Goal: Information Seeking & Learning: Learn about a topic

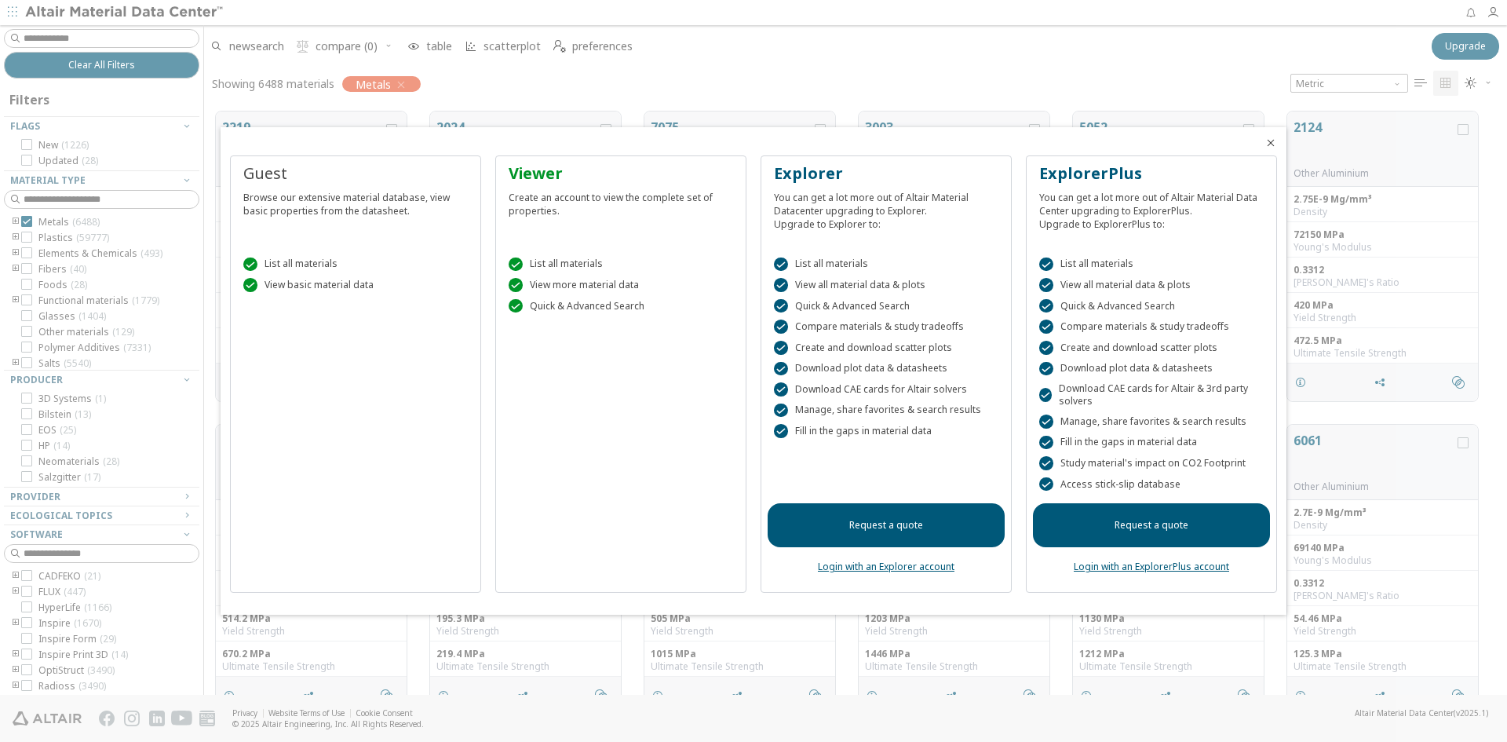
scroll to position [13, 13]
click at [1268, 140] on icon "Close" at bounding box center [1270, 143] width 13 height 13
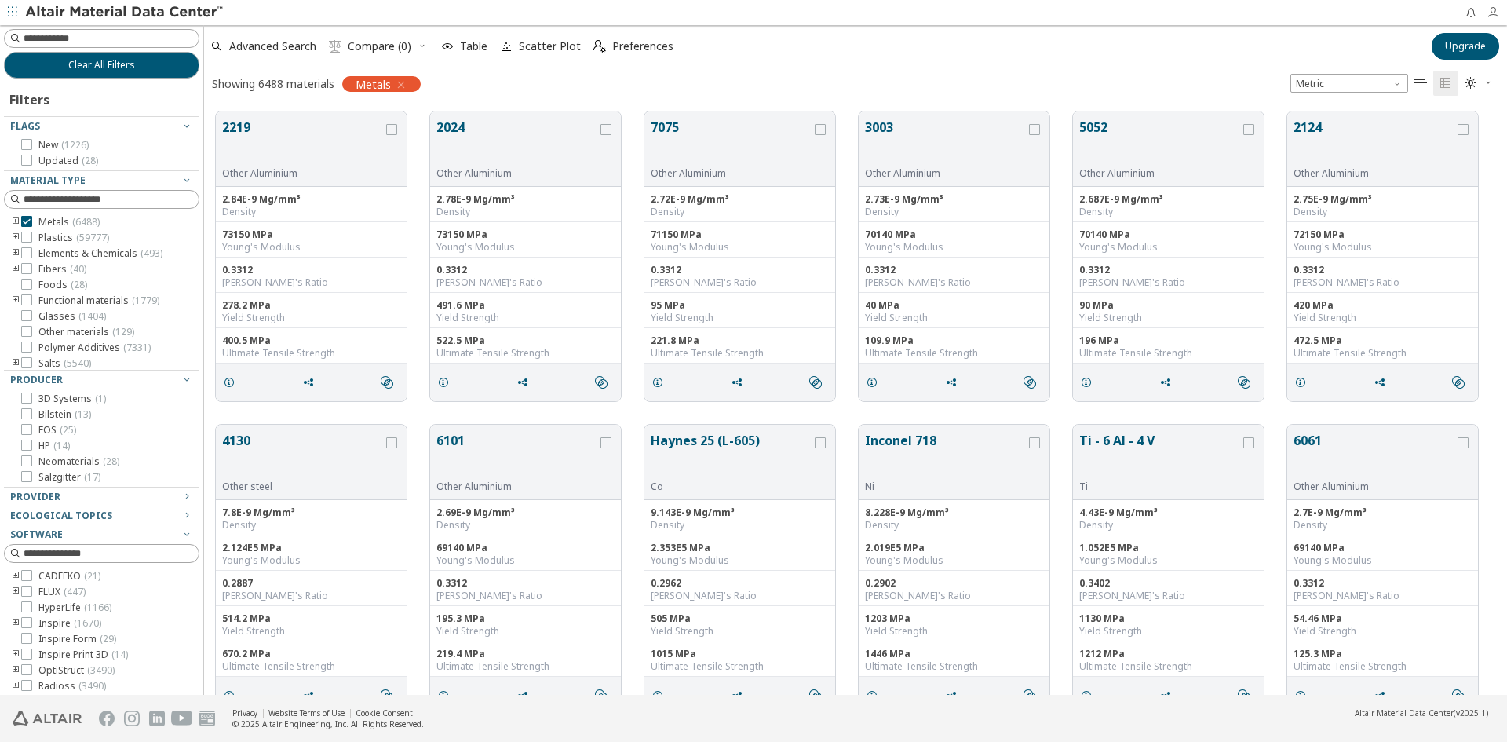
click at [1491, 13] on icon "button" at bounding box center [1493, 12] width 13 height 13
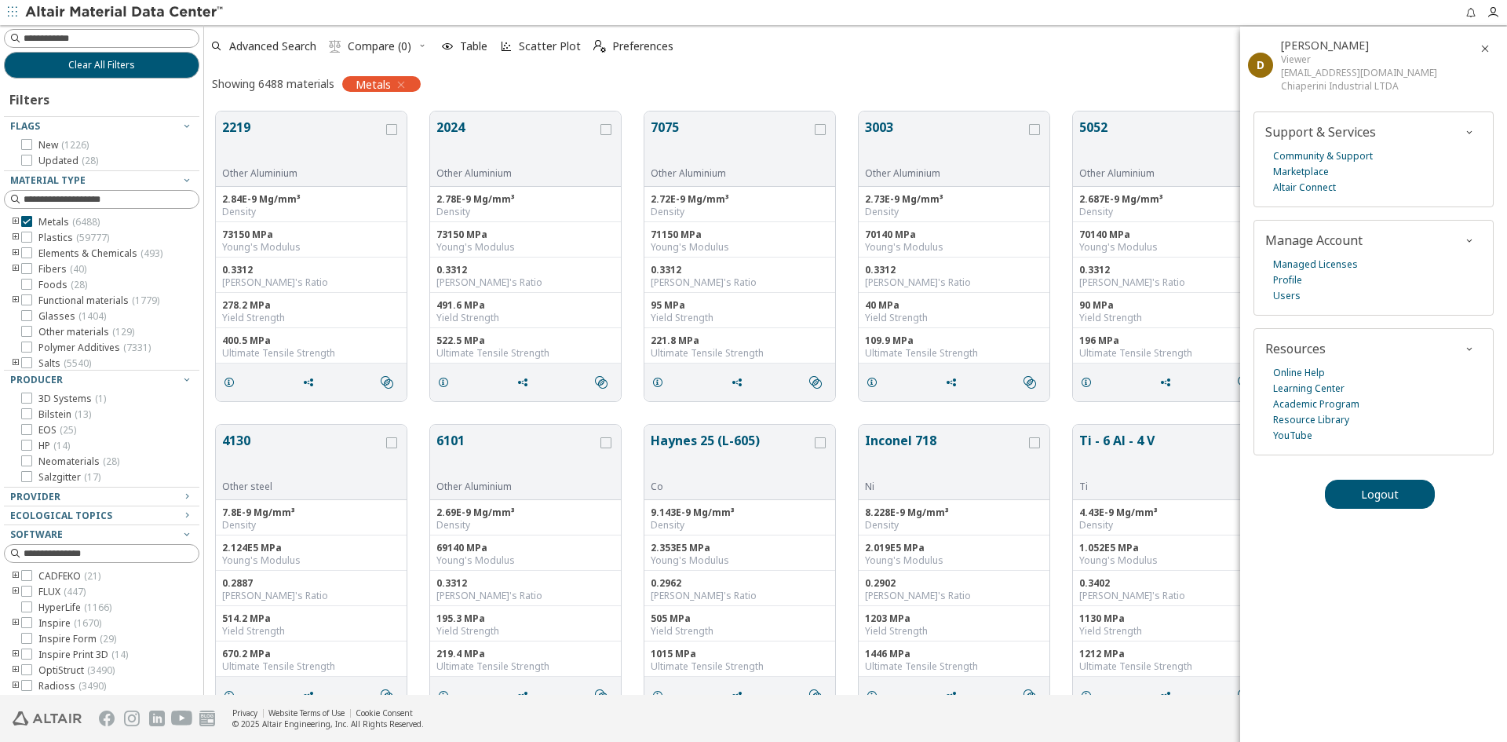
click at [1159, 47] on div "Advanced Search  Compare (0) Table Scatter Plot  Preferences" at bounding box center [812, 46] width 1217 height 35
click at [1151, 52] on div "Advanced Search  Compare (0) Table Scatter Plot  Preferences" at bounding box center [812, 46] width 1217 height 35
click at [1483, 47] on icon "button" at bounding box center [1485, 48] width 13 height 13
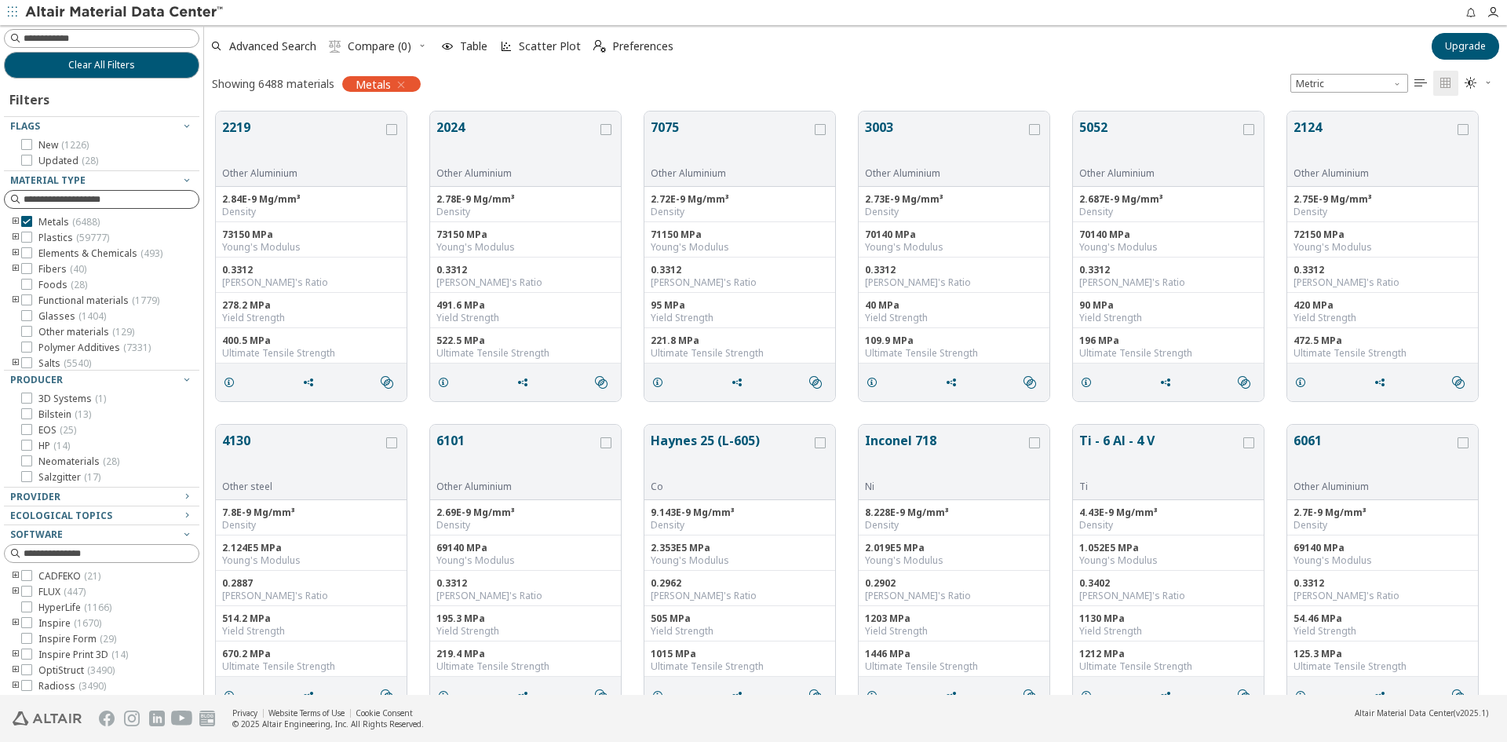
click at [64, 194] on input at bounding box center [111, 200] width 175 height 16
click at [64, 194] on input at bounding box center [103, 199] width 192 height 17
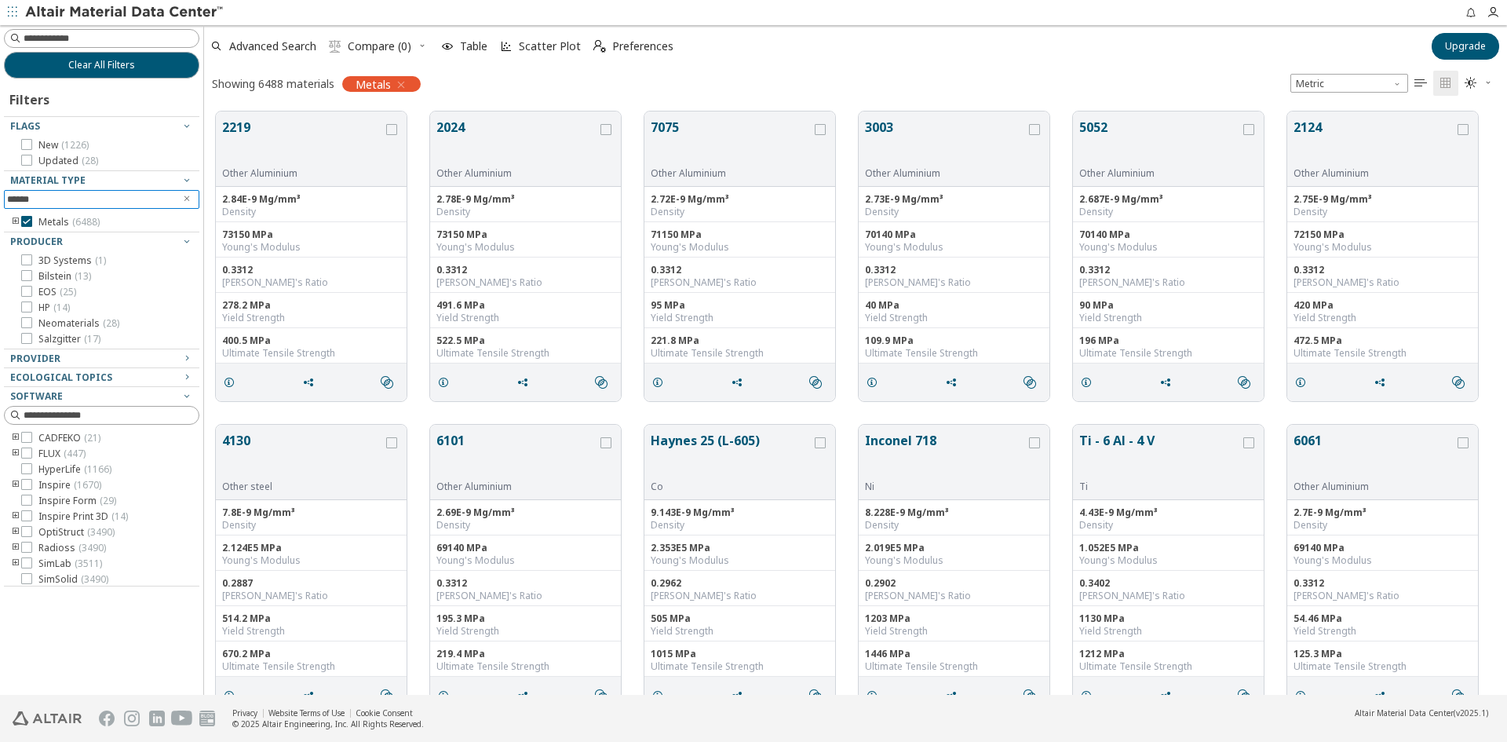
drag, startPoint x: 121, startPoint y: 195, endPoint x: 126, endPoint y: 203, distance: 9.6
click at [121, 197] on input "******" at bounding box center [90, 199] width 167 height 17
click at [128, 202] on input "******" at bounding box center [90, 199] width 167 height 17
click at [1387, 82] on span "Metric" at bounding box center [1349, 83] width 118 height 19
click at [1367, 98] on span "U.S. customary units" at bounding box center [1343, 103] width 92 height 13
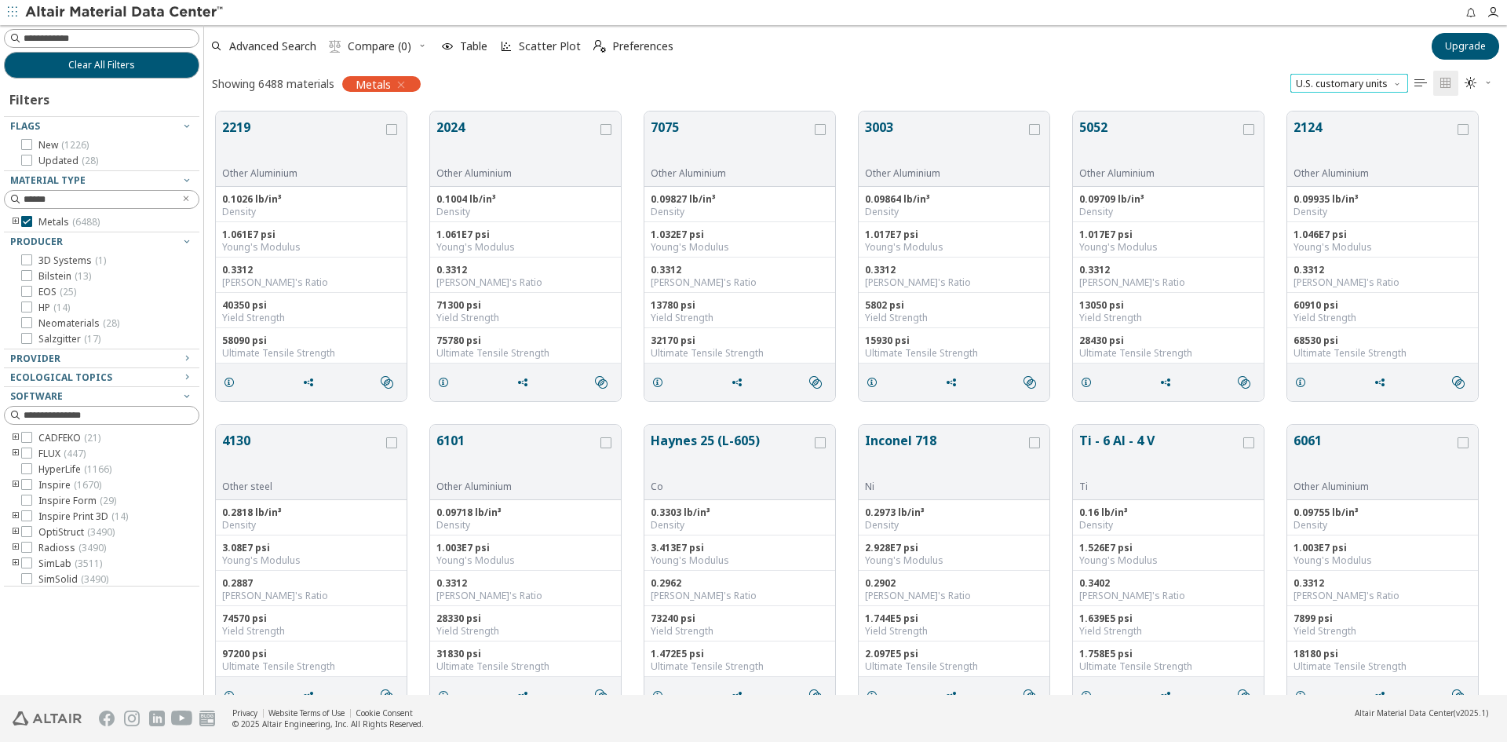
click at [1349, 81] on span "U.S. customary units" at bounding box center [1349, 83] width 118 height 19
click at [1313, 114] on button "Metric" at bounding box center [1349, 120] width 118 height 19
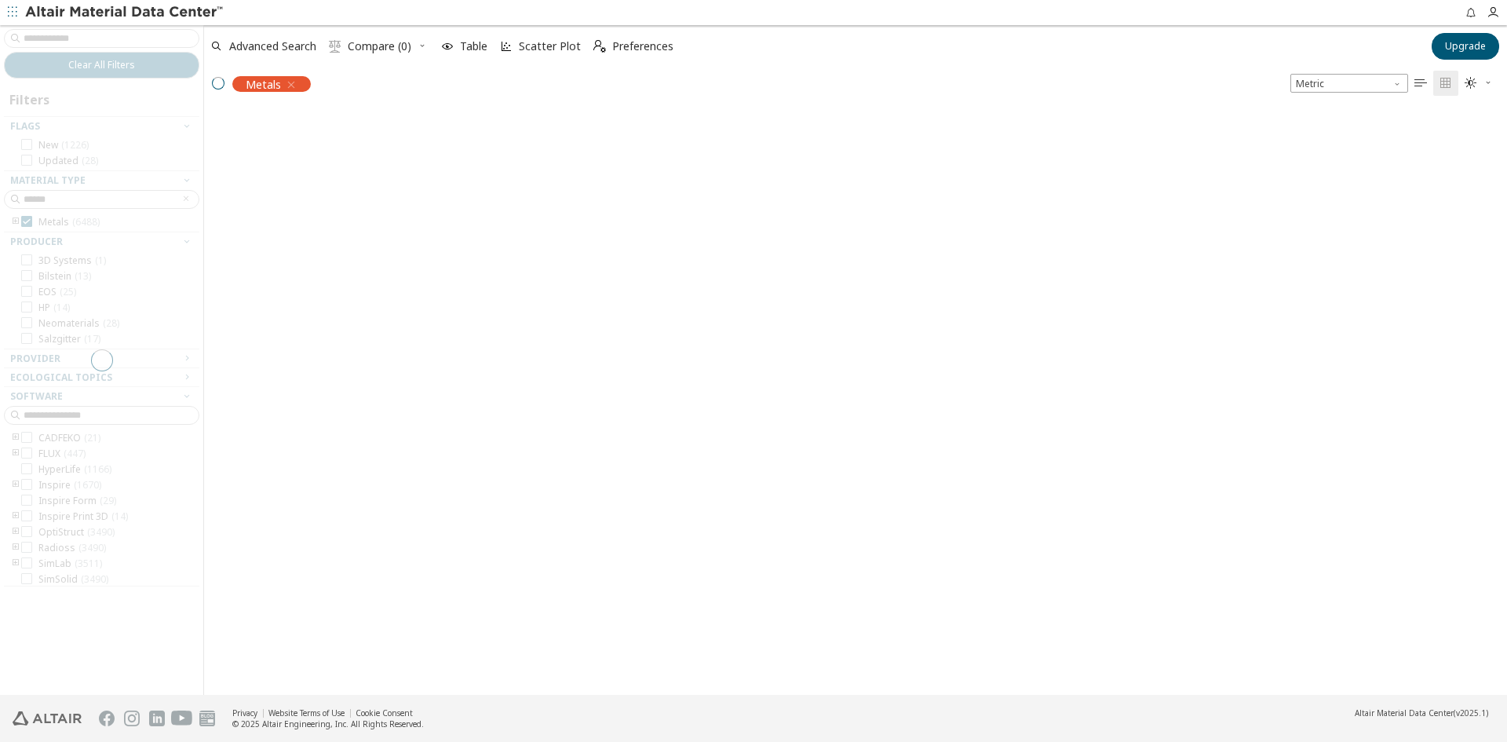
click at [1417, 81] on icon "" at bounding box center [1420, 83] width 13 height 13
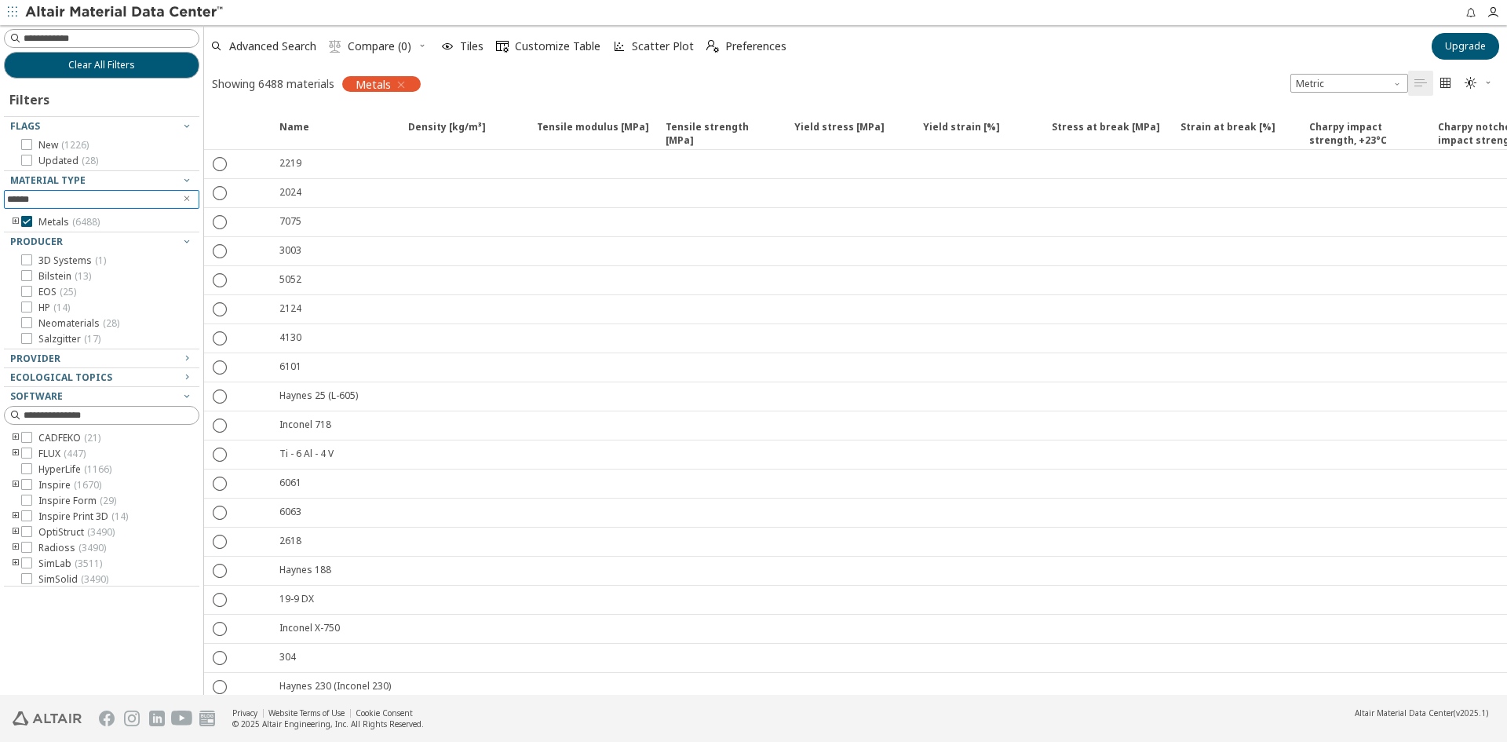
drag, startPoint x: 100, startPoint y: 199, endPoint x: -177, endPoint y: 230, distance: 279.6
click at [0, 230] on html "Feedback Clear All Filters Filters Flags New ( 1226 ) Updated ( 28 ) Material T…" at bounding box center [753, 371] width 1507 height 742
type input "***"
click at [464, 131] on span "Density [kg/m³]" at bounding box center [447, 134] width 78 height 28
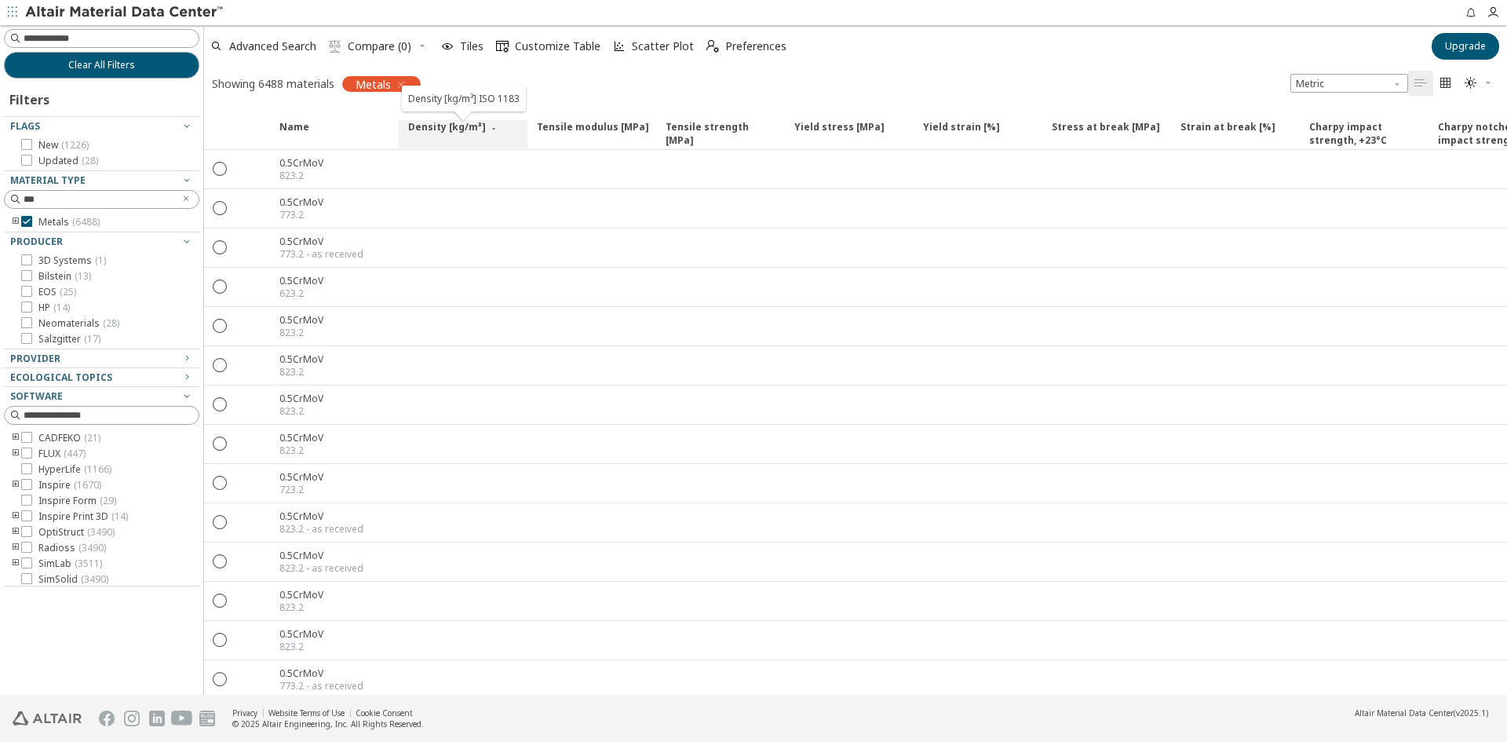
click at [464, 131] on span "Density [kg/m³]" at bounding box center [447, 134] width 78 height 28
click at [610, 88] on div "Showing 6488 materials Metals Metric   " at bounding box center [855, 83] width 1303 height 33
click at [249, 47] on span "Advanced Search" at bounding box center [272, 46] width 87 height 11
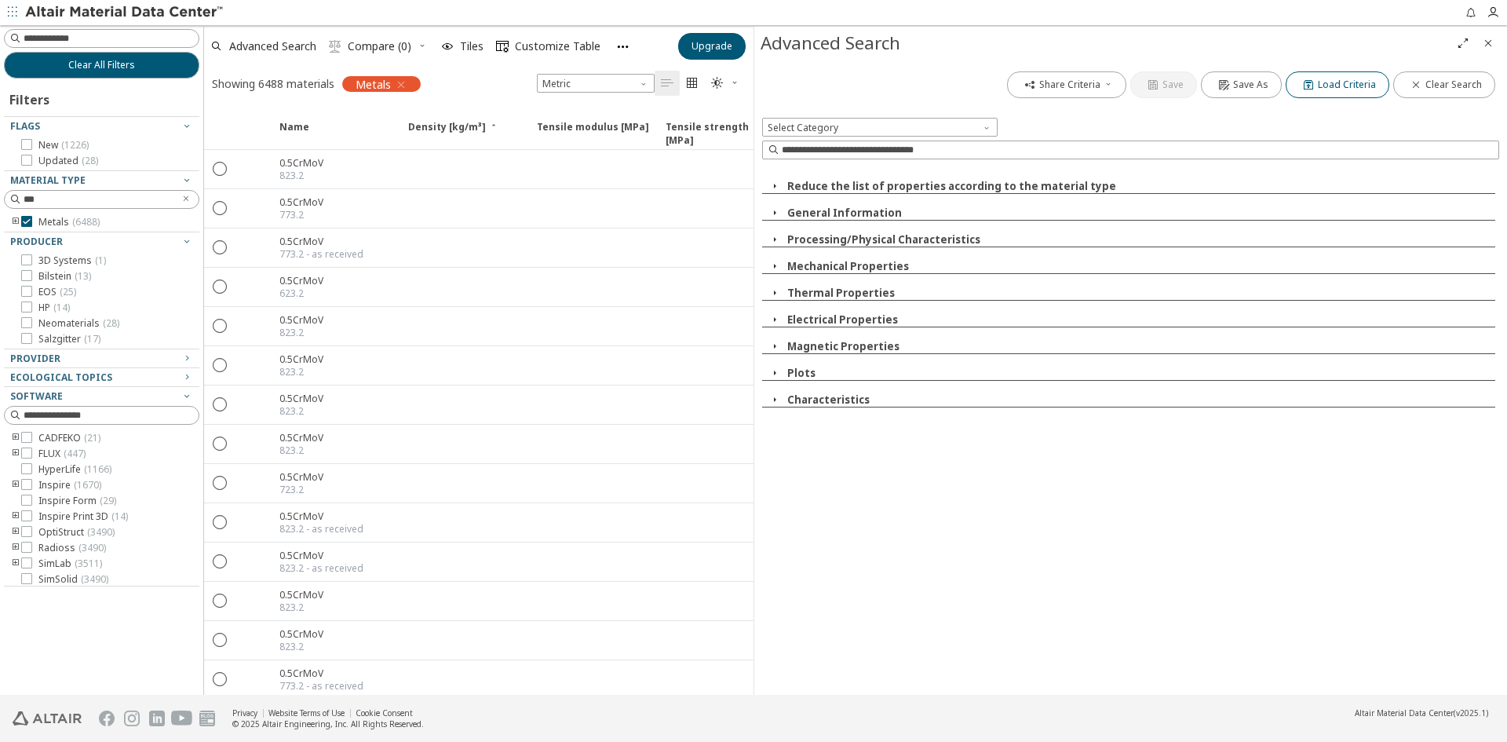
click at [1335, 86] on span "Load Criteria" at bounding box center [1347, 84] width 58 height 13
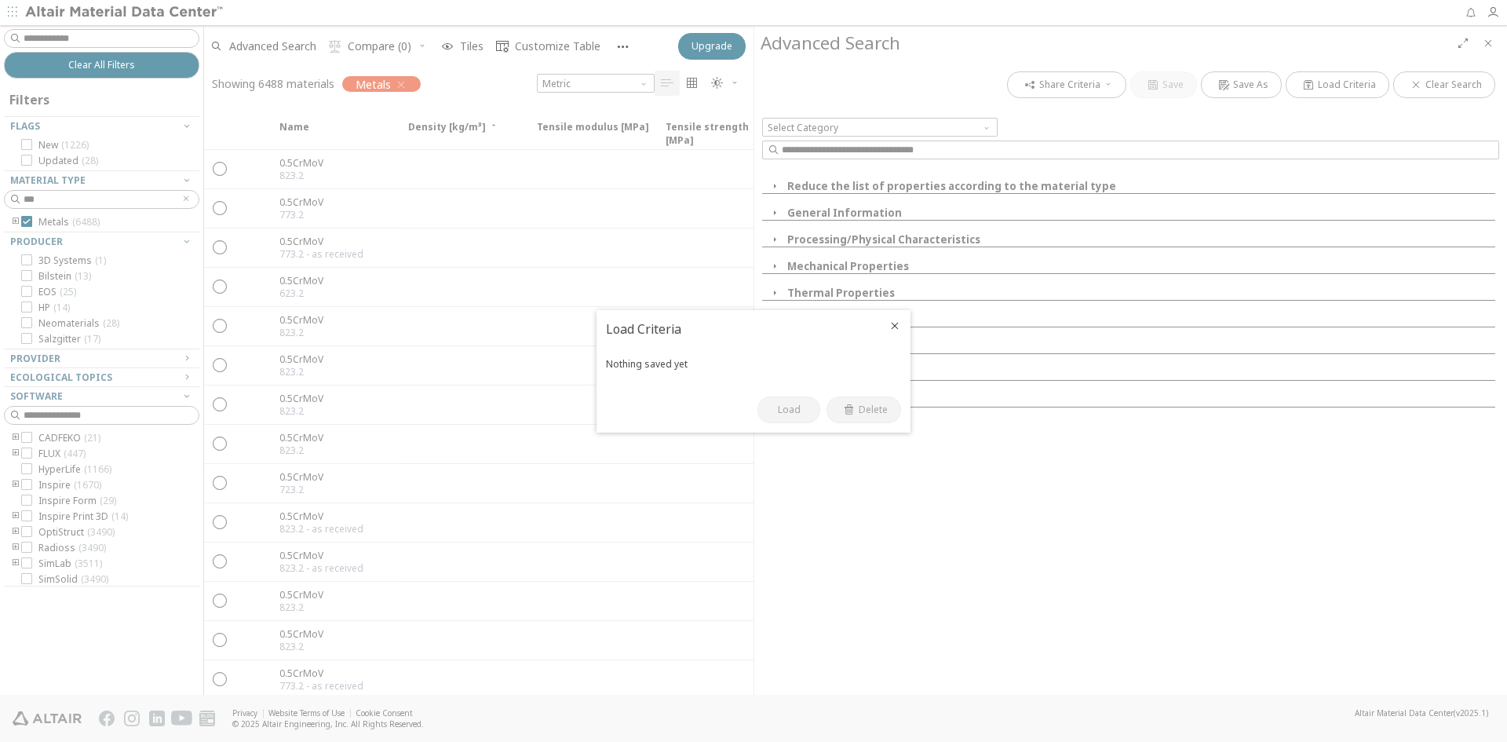
click at [895, 327] on icon "Close" at bounding box center [894, 325] width 13 height 13
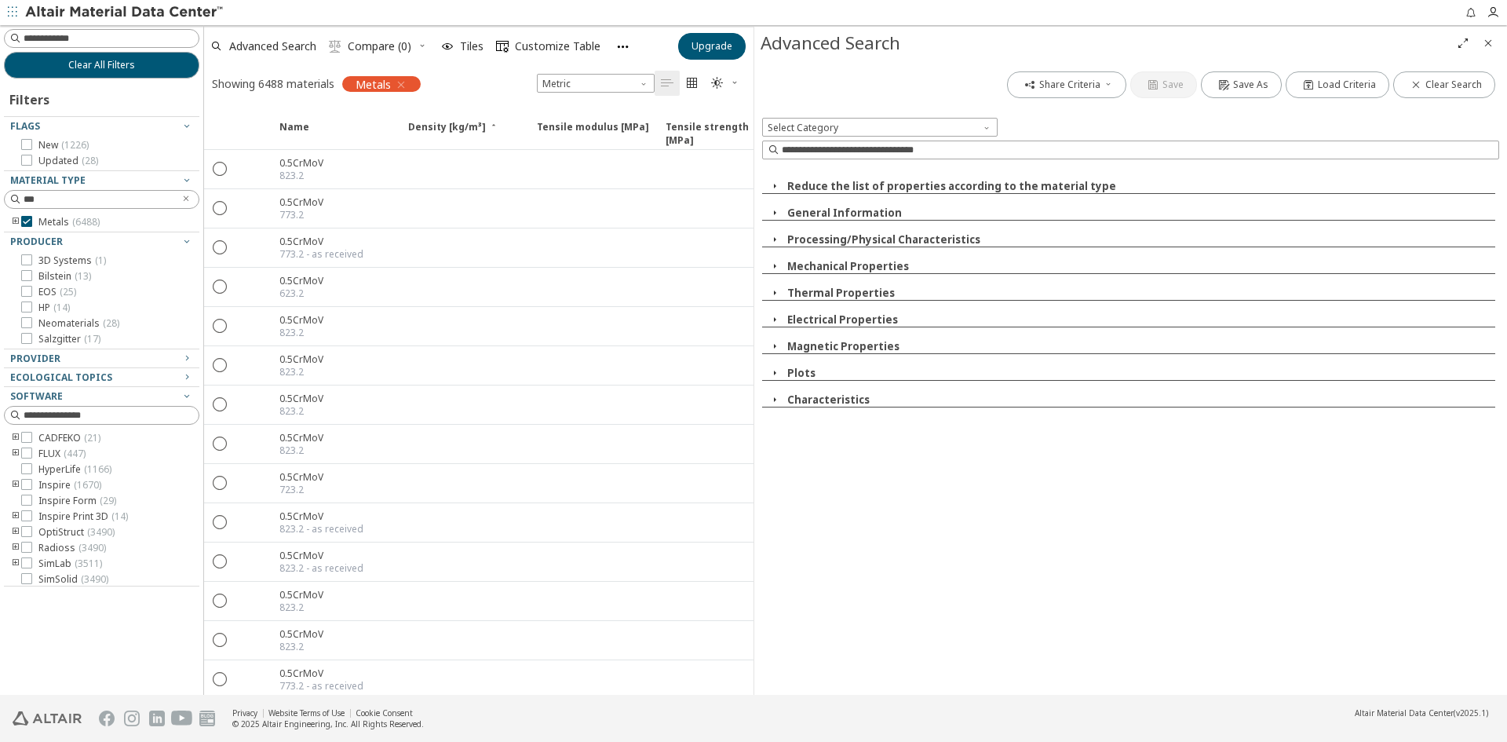
click at [794, 186] on button "Reduce the list of properties according to the material type" at bounding box center [951, 186] width 329 height 14
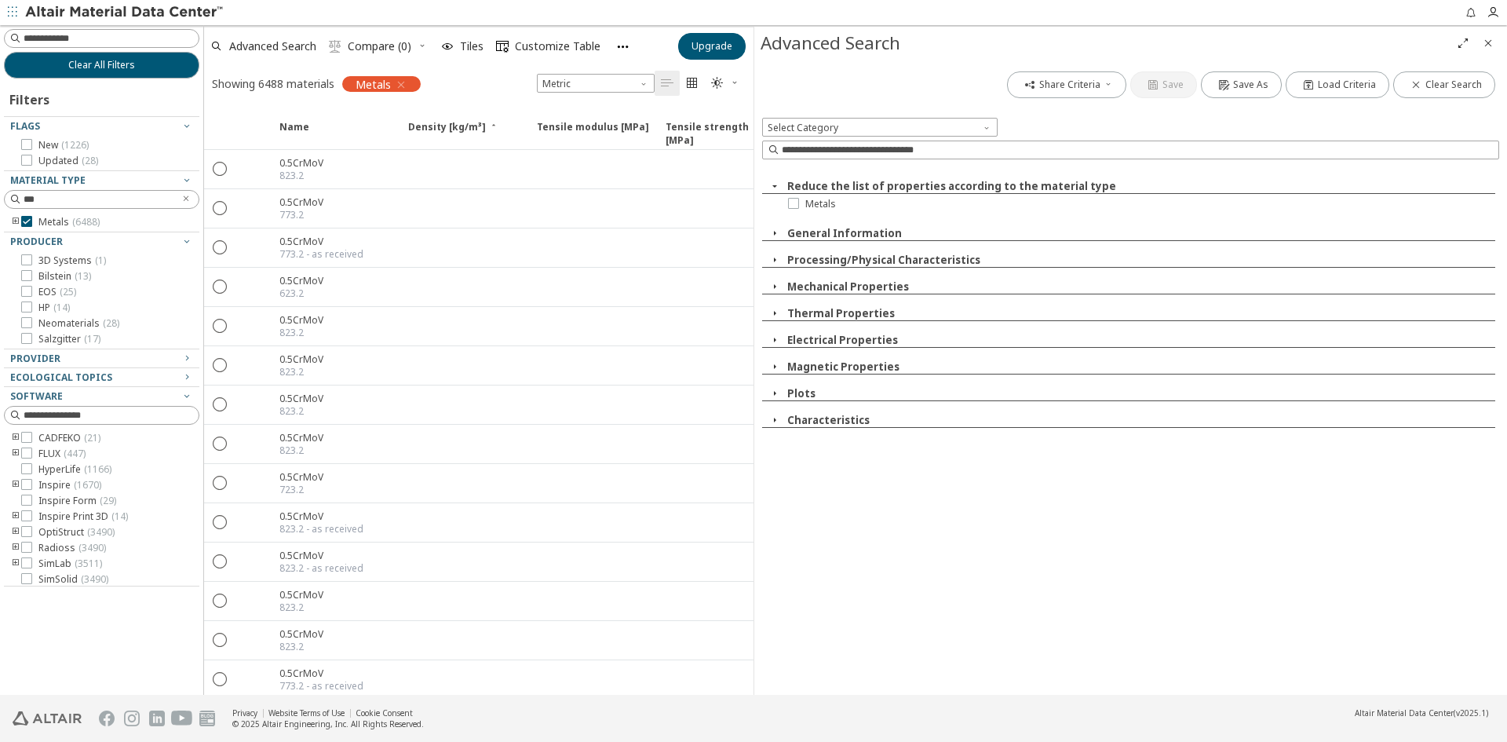
click at [840, 181] on button "Reduce the list of properties according to the material type" at bounding box center [951, 186] width 329 height 14
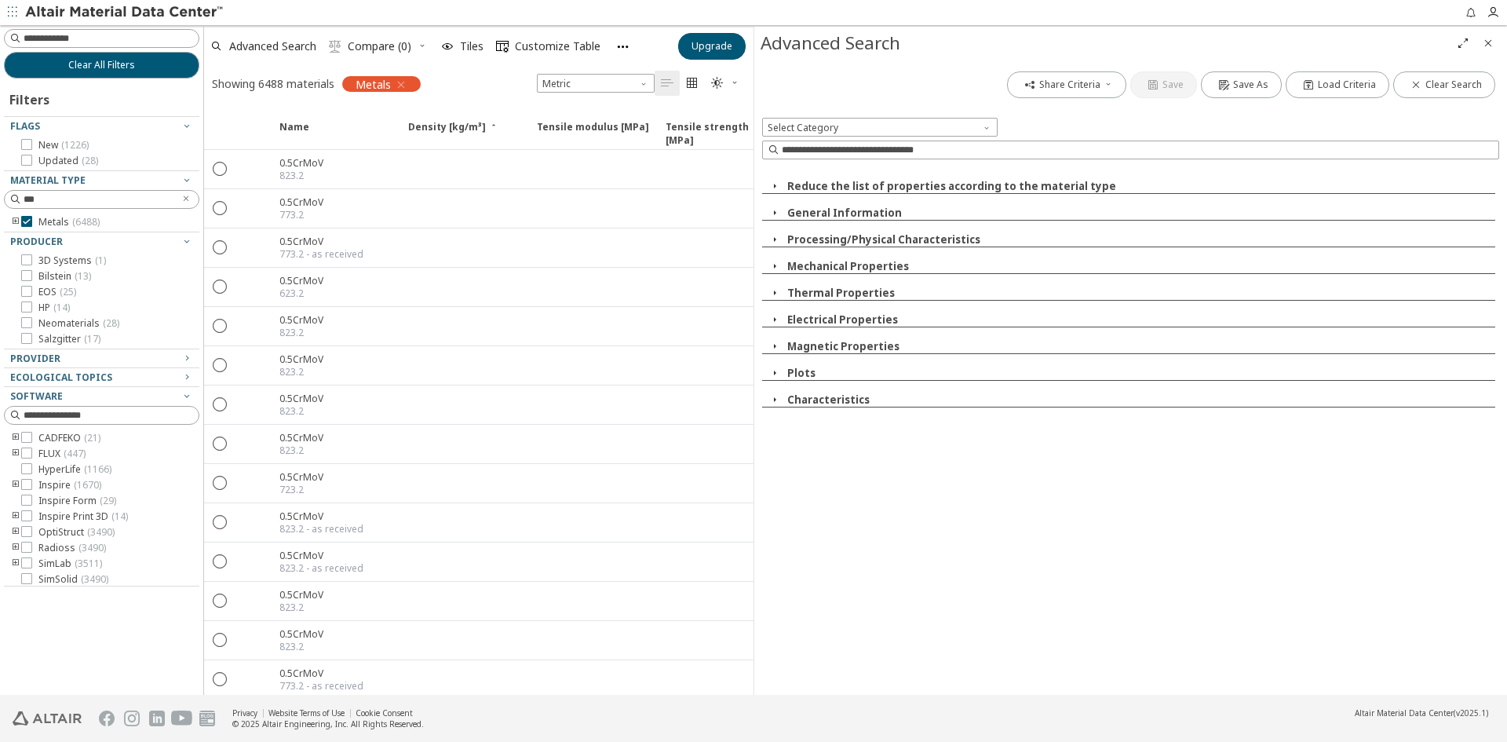
click at [806, 216] on button "General Information" at bounding box center [844, 213] width 115 height 14
click at [810, 238] on button "Processing/Physical Characteristics" at bounding box center [883, 239] width 193 height 14
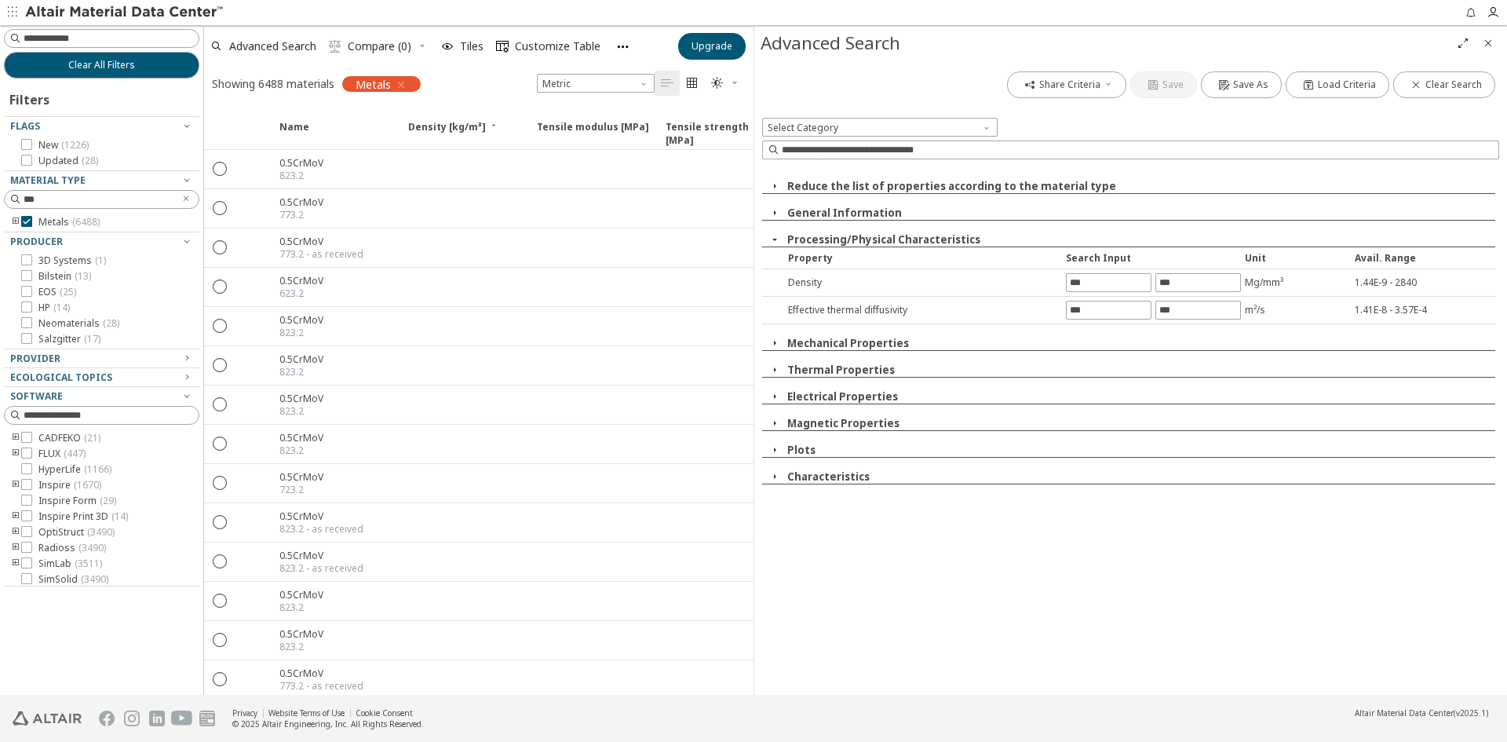
click at [810, 238] on button "Processing/Physical Characteristics" at bounding box center [883, 239] width 193 height 14
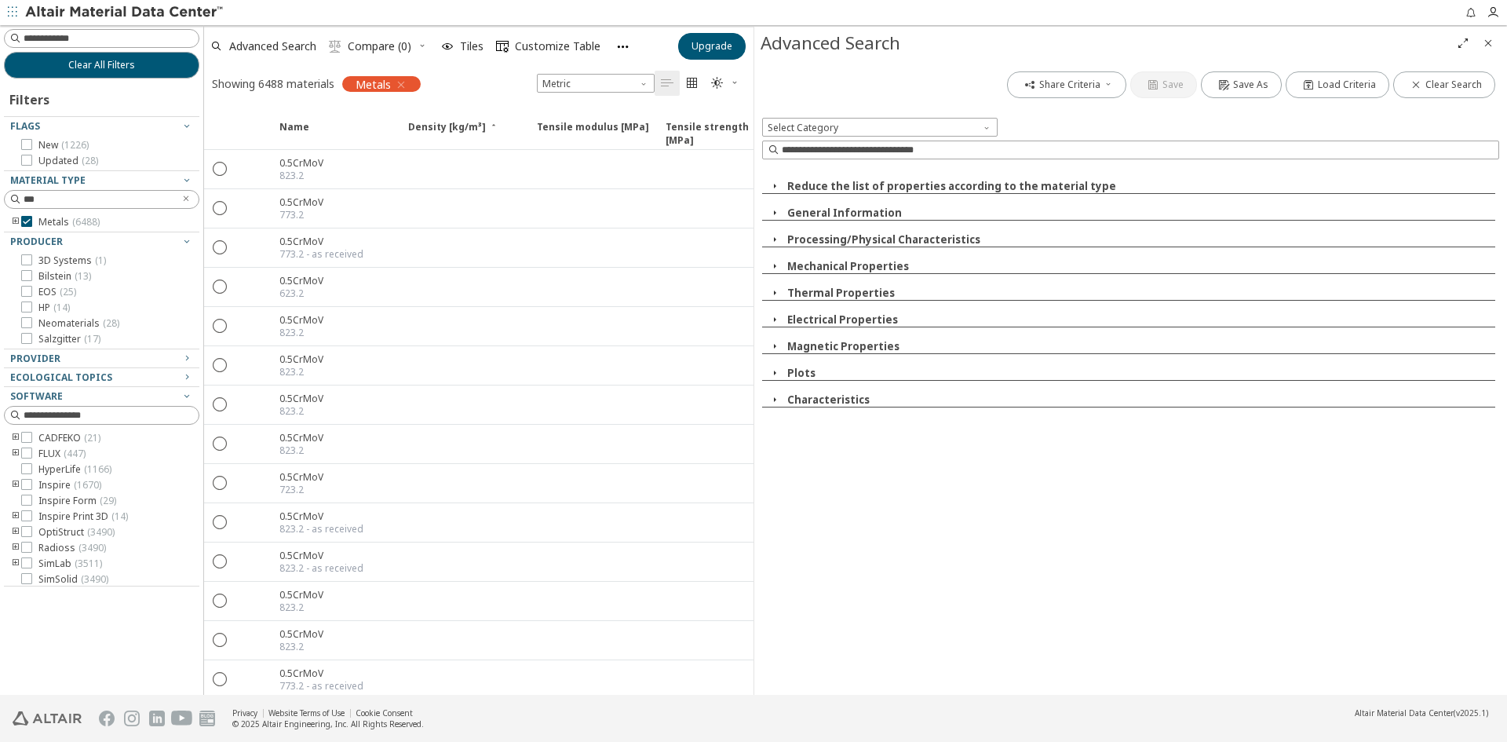
click at [809, 279] on div "Reduce the list of properties according to the material type Ecological Propert…" at bounding box center [1130, 287] width 737 height 240
click at [810, 269] on button "Mechanical Properties" at bounding box center [848, 266] width 122 height 14
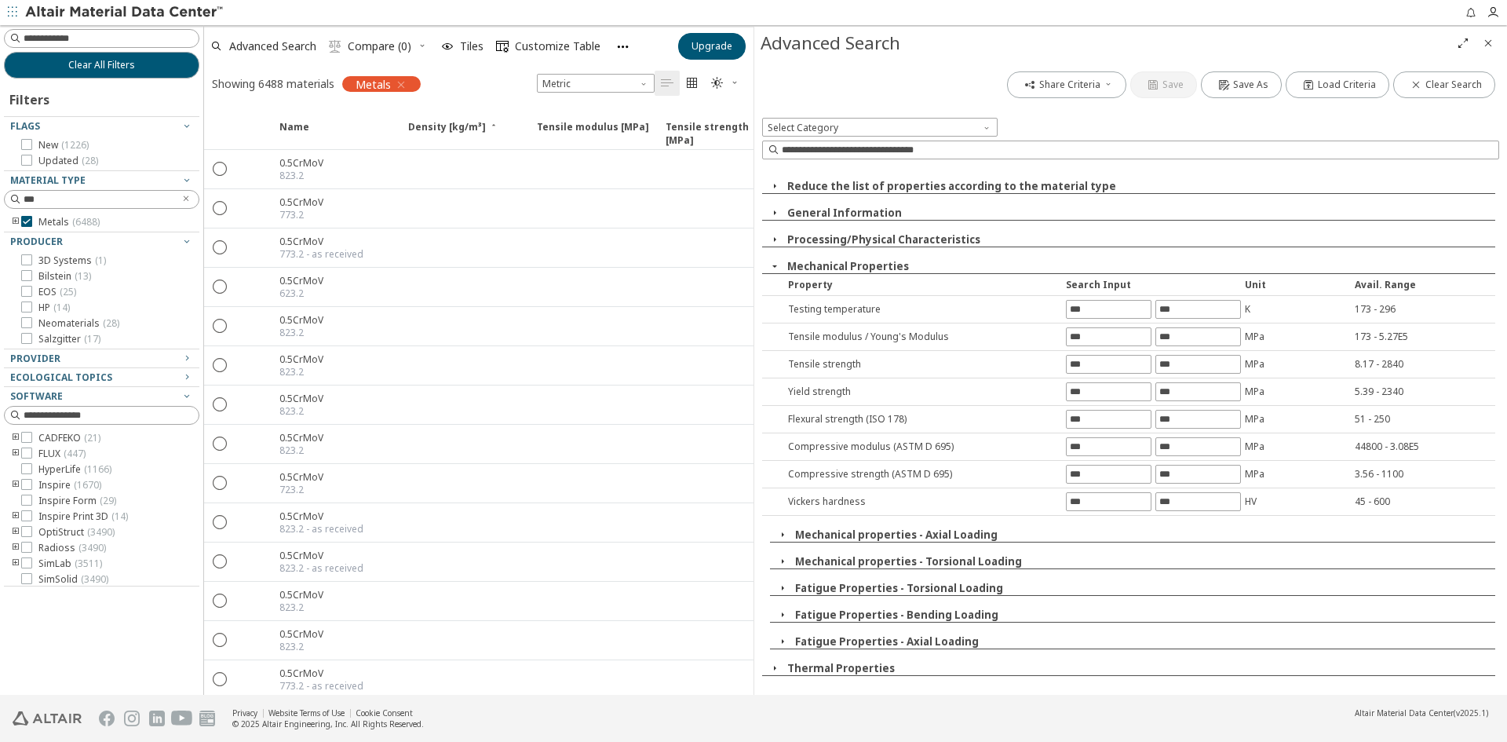
click at [810, 269] on button "Mechanical Properties" at bounding box center [848, 266] width 122 height 14
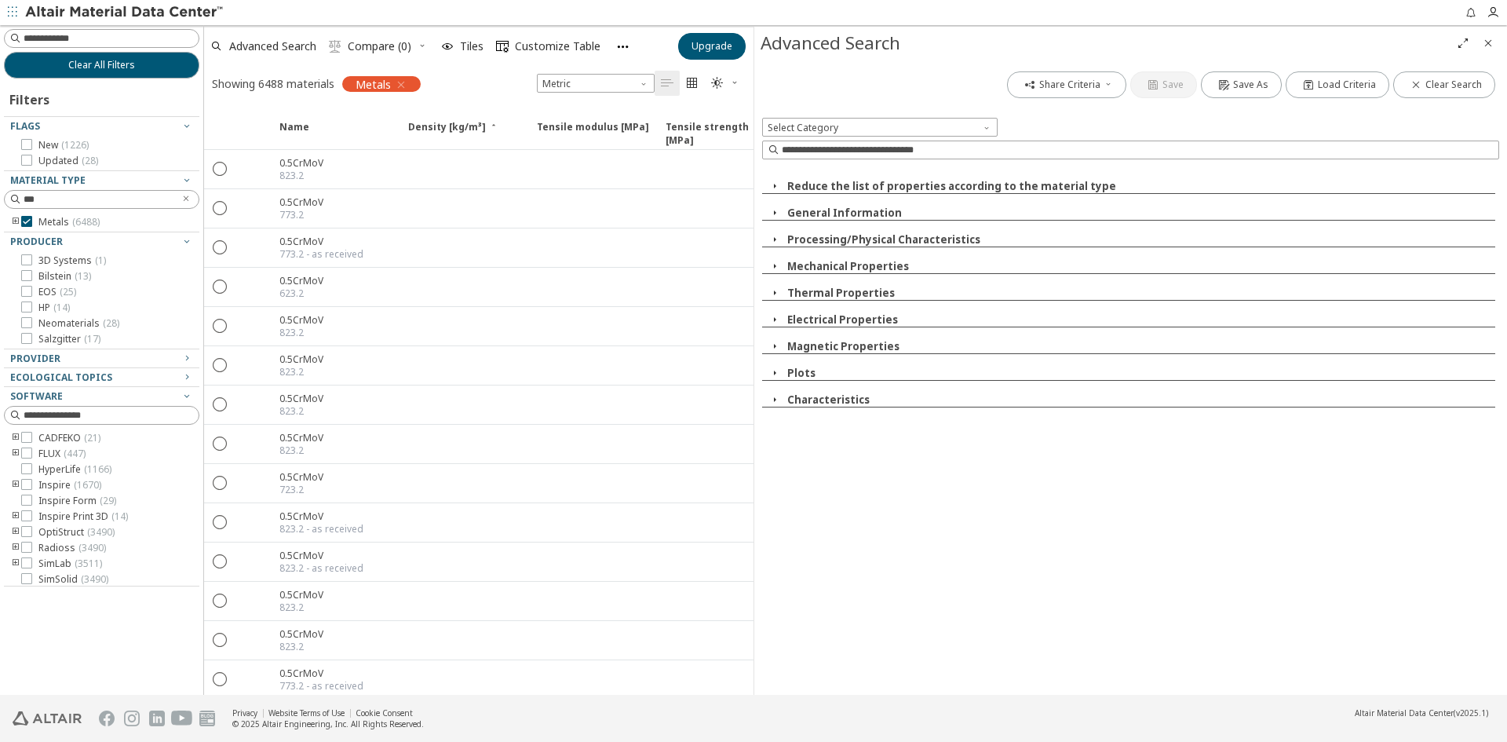
click at [811, 292] on button "Thermal Properties" at bounding box center [841, 293] width 108 height 14
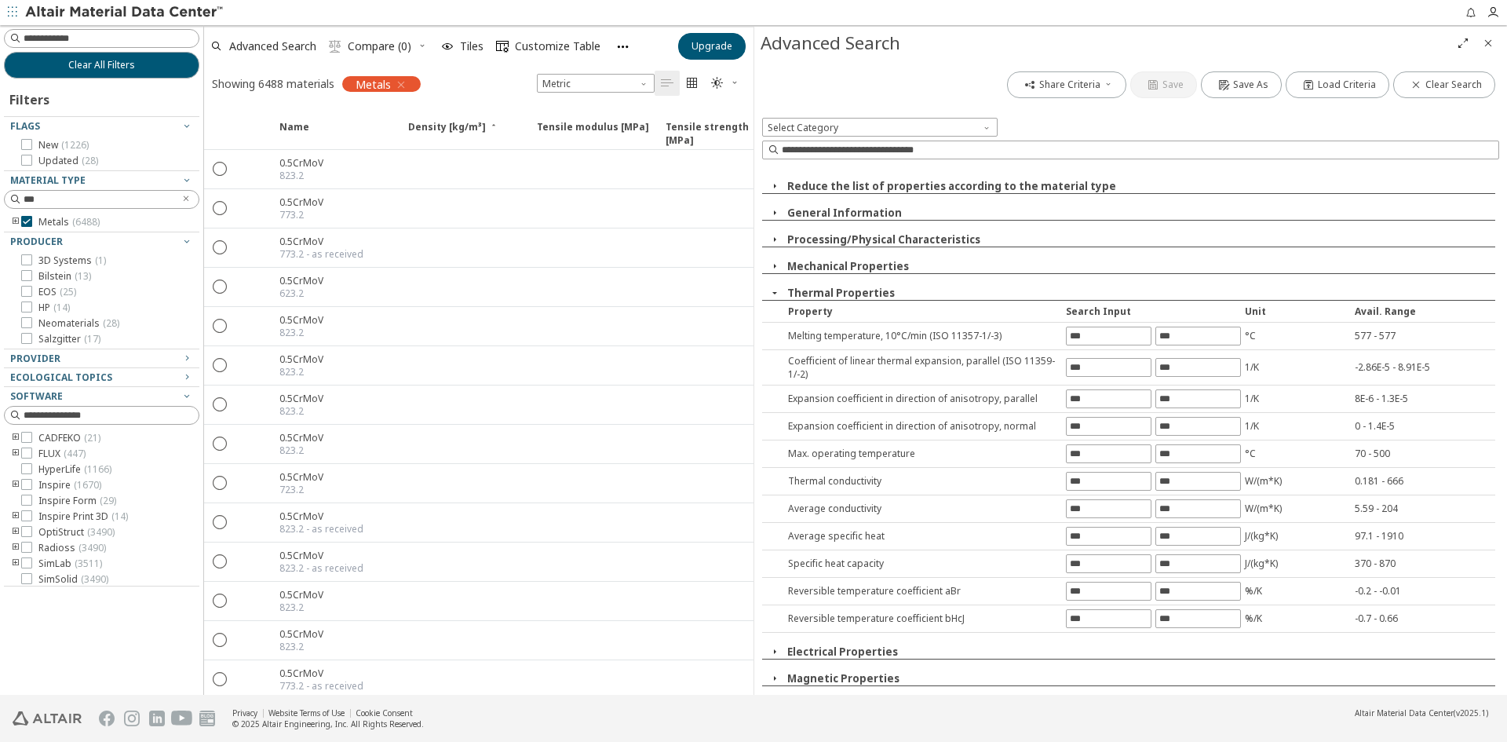
click at [811, 292] on button "Thermal Properties" at bounding box center [841, 293] width 108 height 14
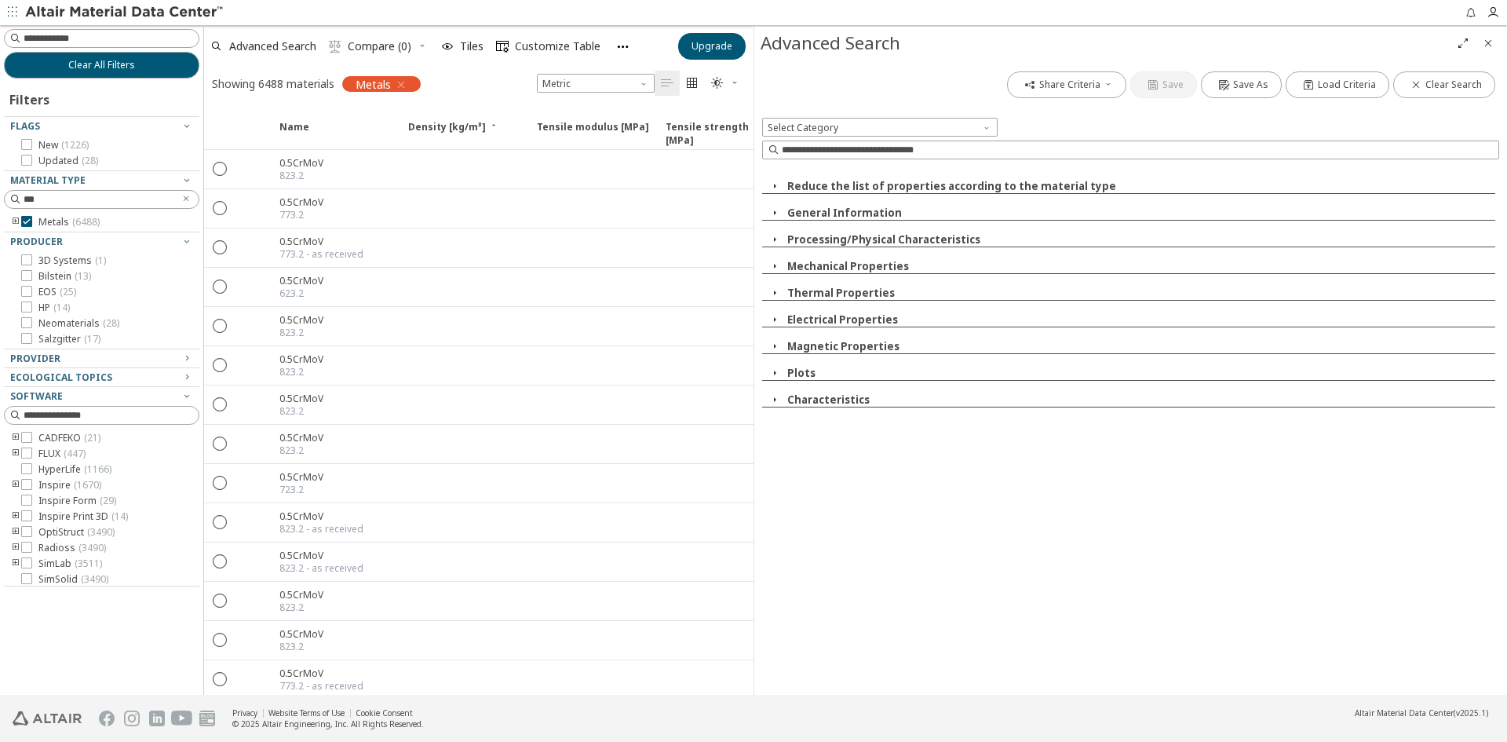
click at [818, 314] on button "Electrical Properties" at bounding box center [842, 319] width 111 height 14
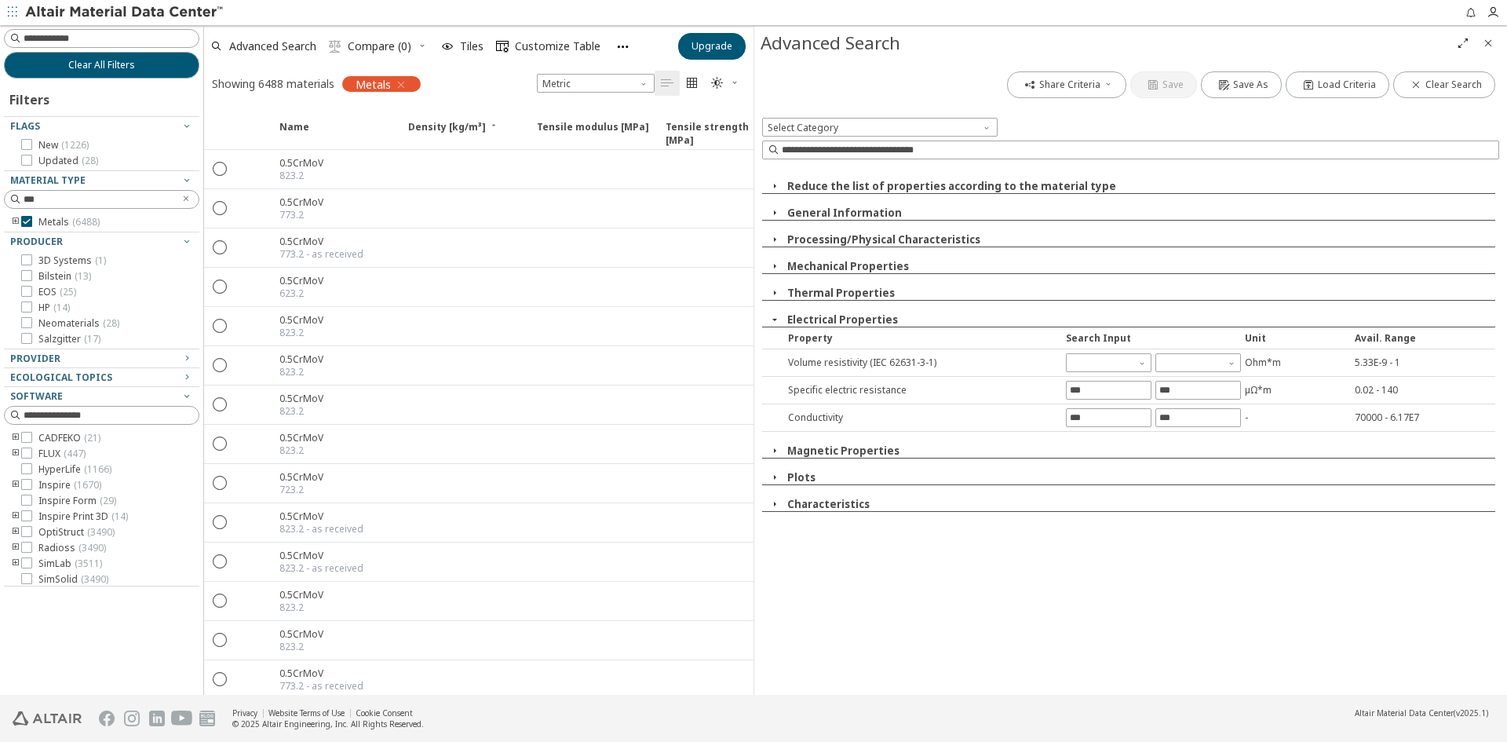
click at [818, 313] on button "Electrical Properties" at bounding box center [842, 319] width 111 height 14
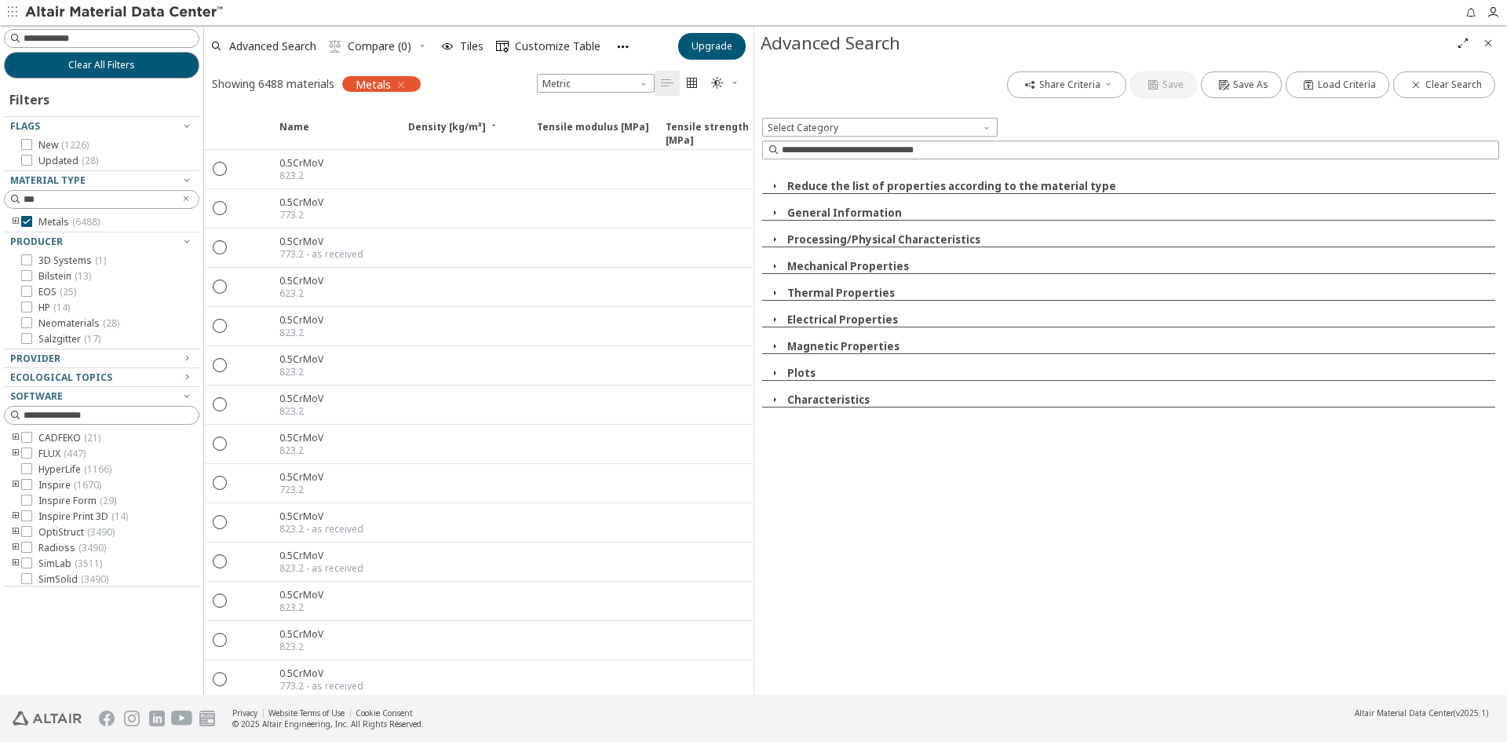
click at [823, 342] on button "Magnetic Properties" at bounding box center [843, 346] width 112 height 14
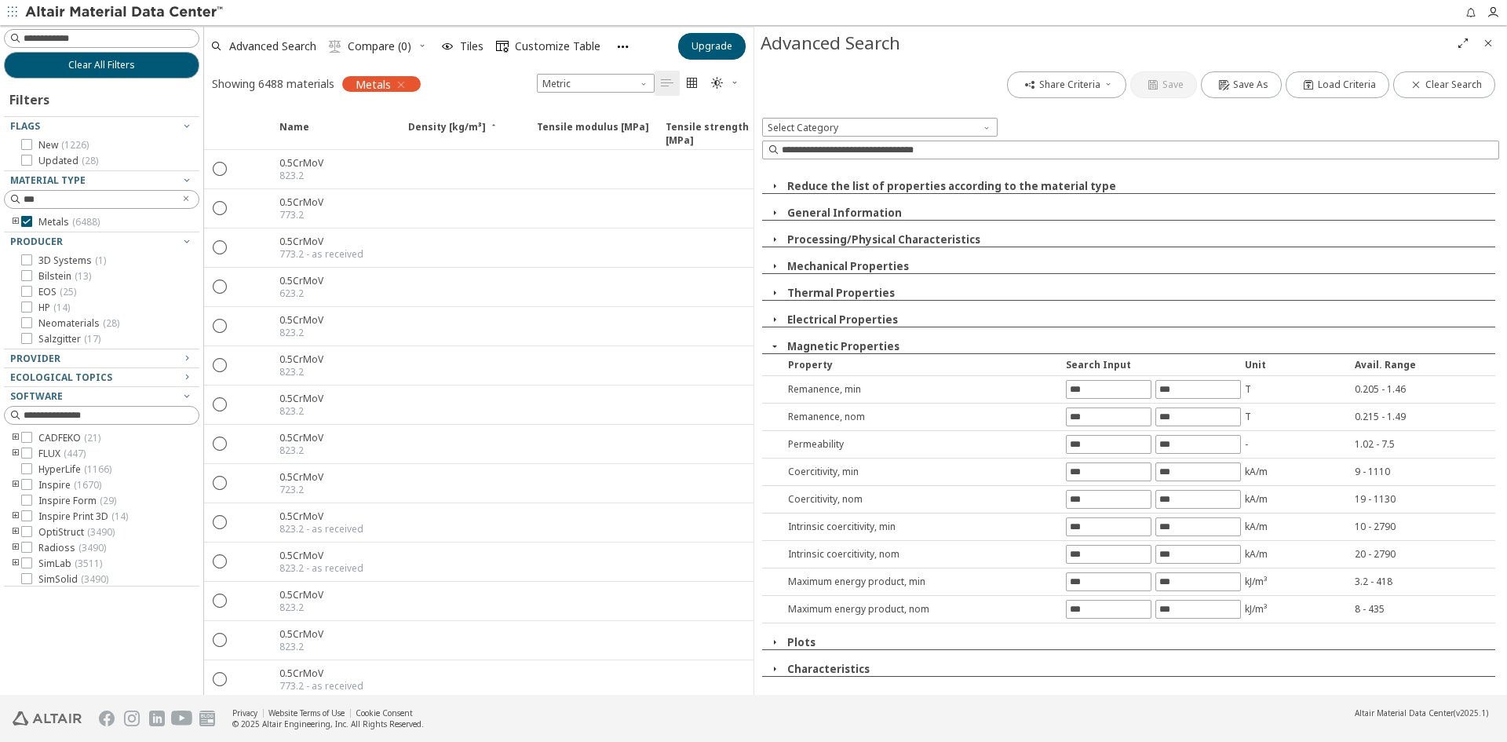
click at [823, 342] on button "Magnetic Properties" at bounding box center [843, 346] width 112 height 14
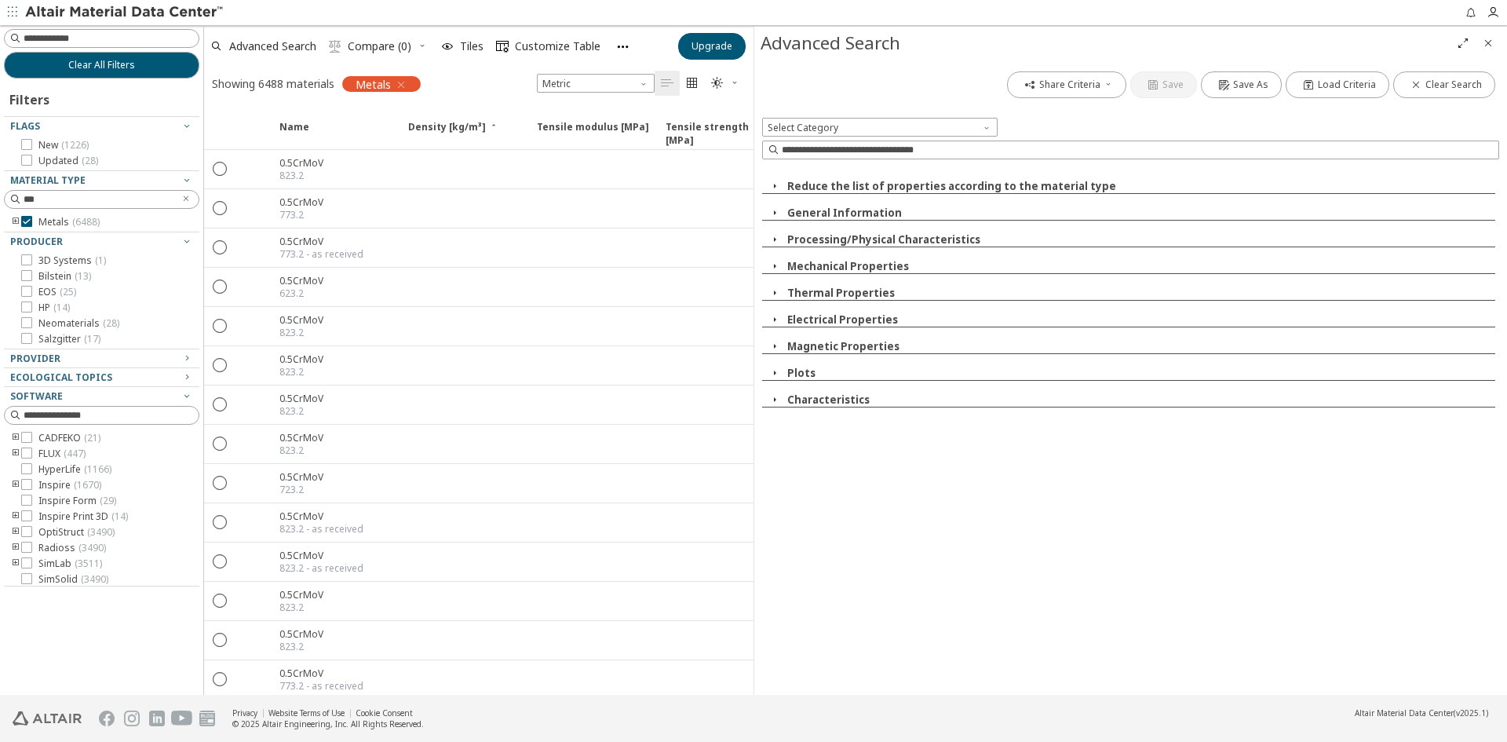
click at [699, 84] on span "" at bounding box center [692, 83] width 19 height 25
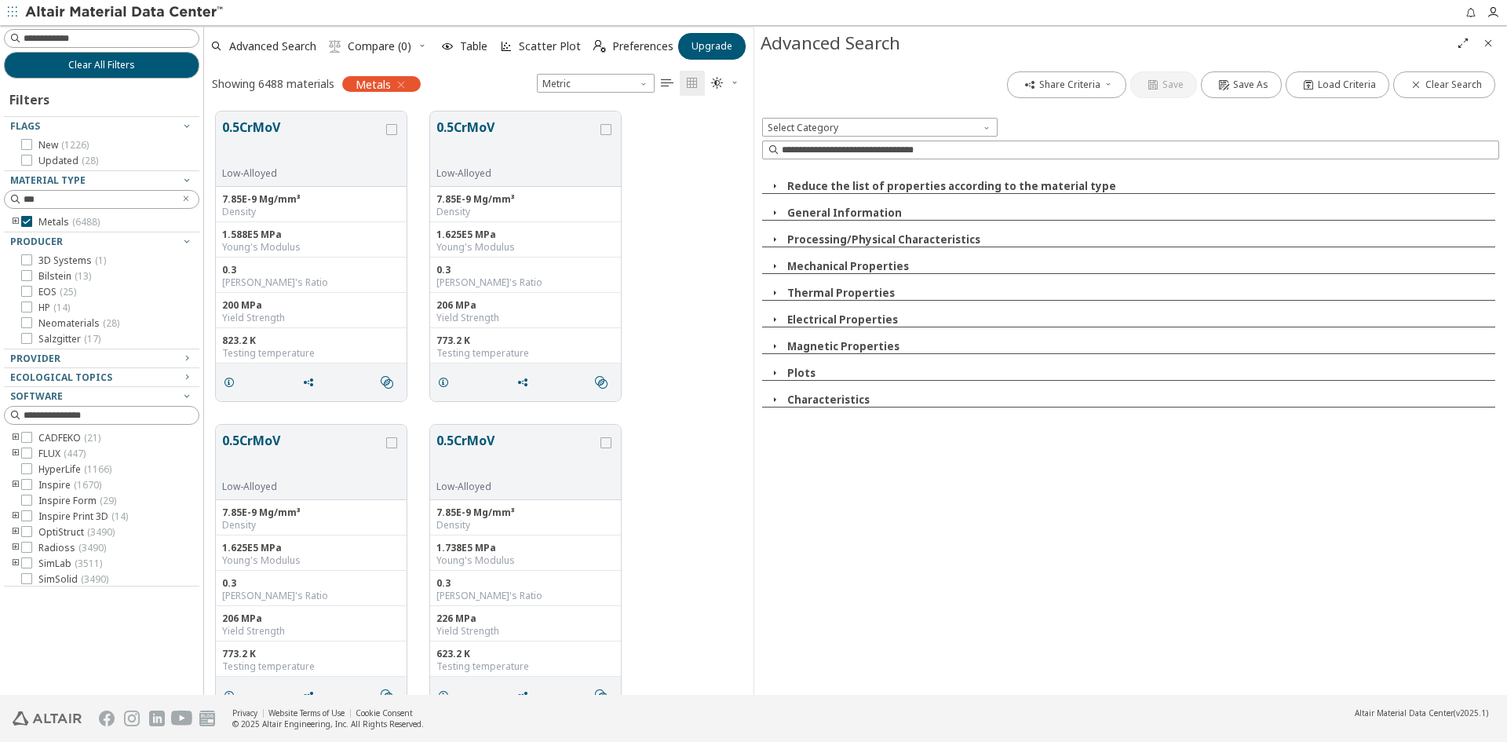
scroll to position [583, 538]
click at [1491, 47] on icon "Close" at bounding box center [1488, 43] width 13 height 13
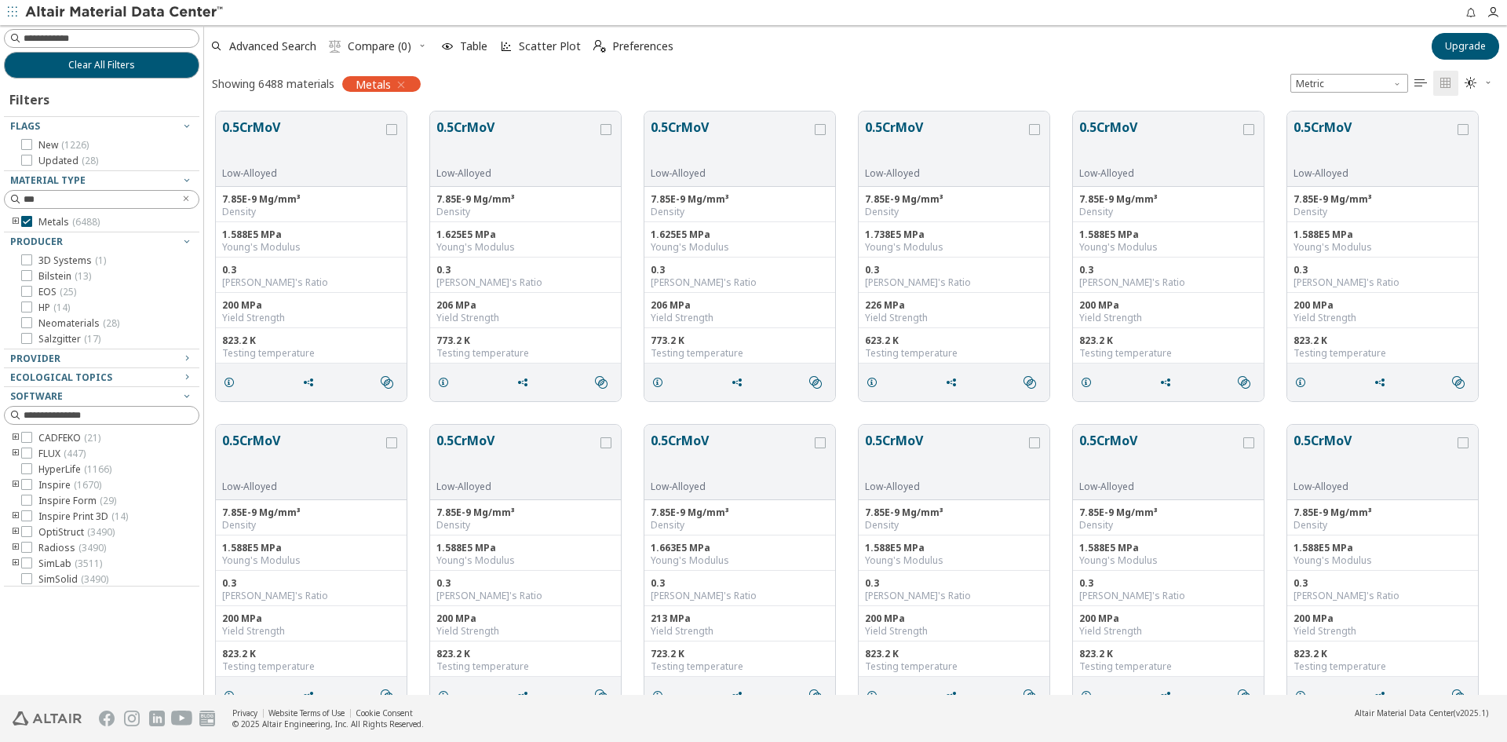
scroll to position [583, 1291]
click at [48, 46] on input at bounding box center [111, 39] width 175 height 16
type input "***"
